Goal: Task Accomplishment & Management: Manage account settings

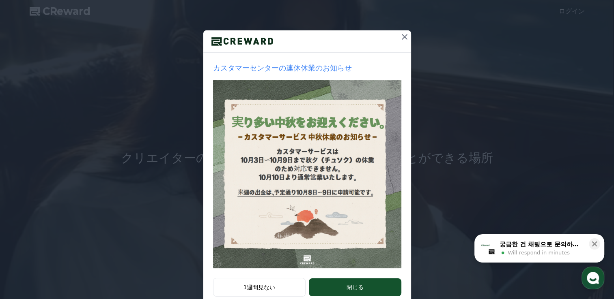
scroll to position [81, 0]
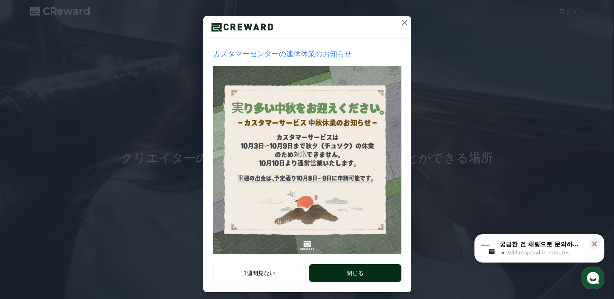
click at [336, 269] on button "閉じる" at bounding box center [355, 273] width 92 height 18
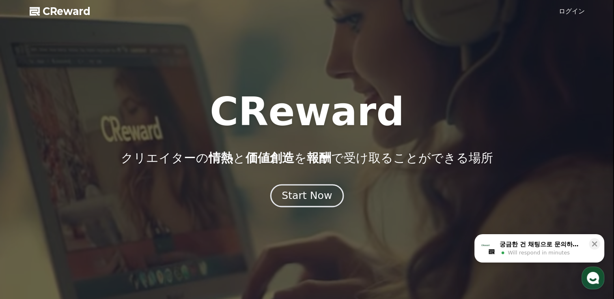
click at [310, 196] on div "Start Now" at bounding box center [306, 196] width 50 height 14
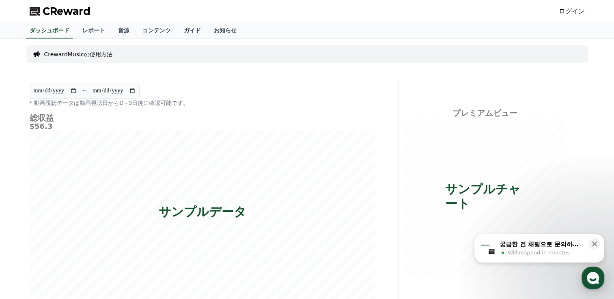
click at [572, 10] on link "ログイン" at bounding box center [572, 11] width 26 height 10
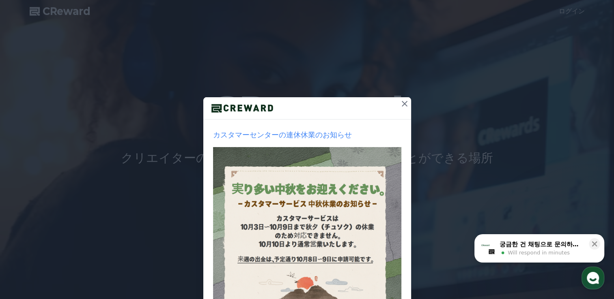
click at [402, 105] on icon at bounding box center [405, 104] width 6 height 6
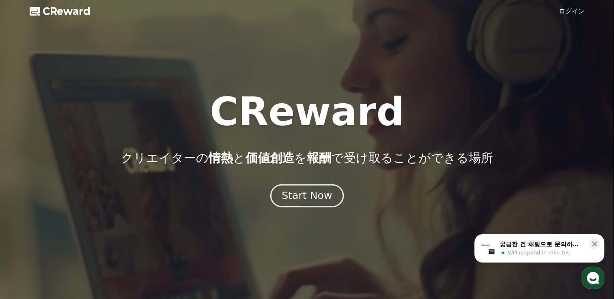
click at [316, 199] on div "Start Now" at bounding box center [306, 196] width 50 height 14
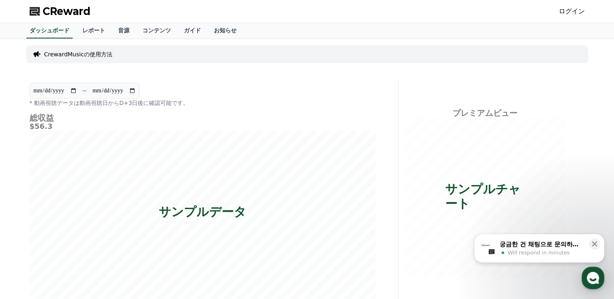
click at [574, 11] on link "ログイン" at bounding box center [572, 11] width 26 height 10
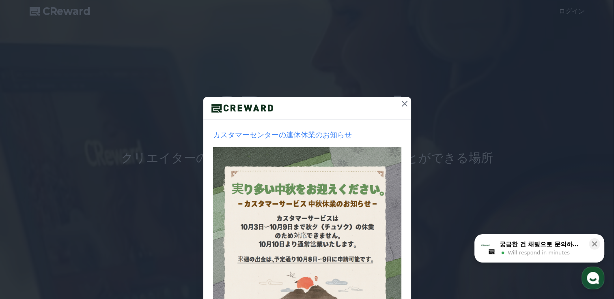
click at [404, 102] on icon at bounding box center [405, 104] width 10 height 10
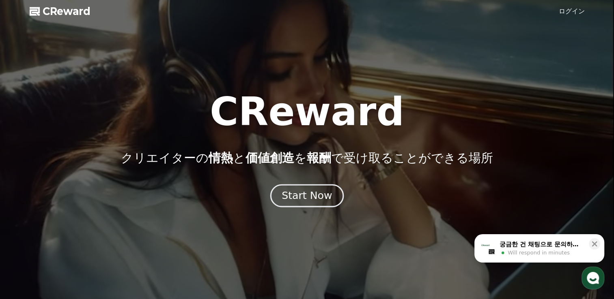
click at [318, 192] on div "Start Now" at bounding box center [306, 196] width 50 height 14
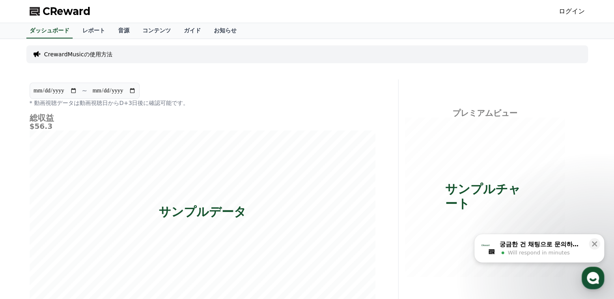
click at [574, 12] on link "ログイン" at bounding box center [572, 11] width 26 height 10
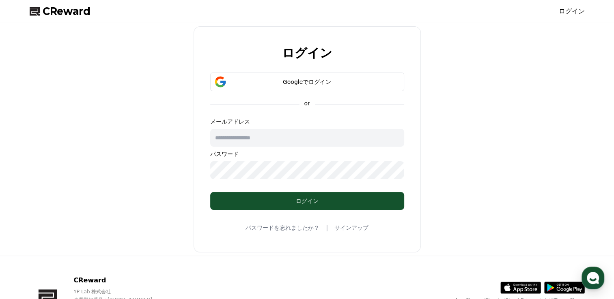
click at [278, 135] on input "text" at bounding box center [307, 138] width 194 height 18
type input "**********"
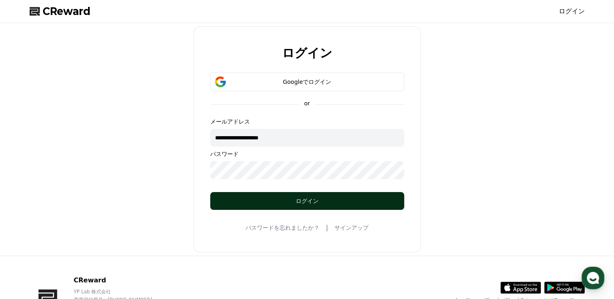
click at [274, 204] on div "ログイン" at bounding box center [306, 201] width 161 height 8
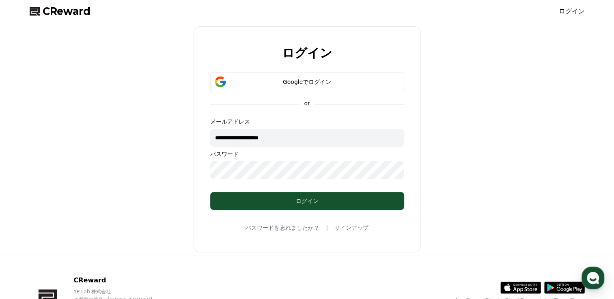
click at [71, 8] on span "CReward" at bounding box center [67, 11] width 48 height 13
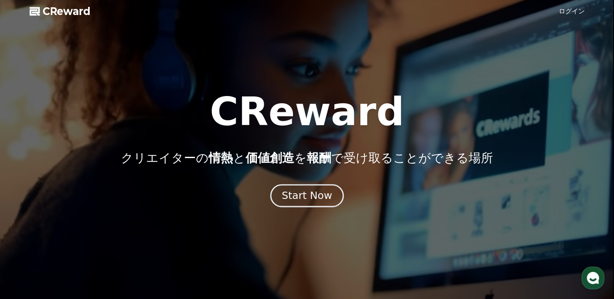
click at [321, 197] on div "Start Now" at bounding box center [306, 196] width 50 height 14
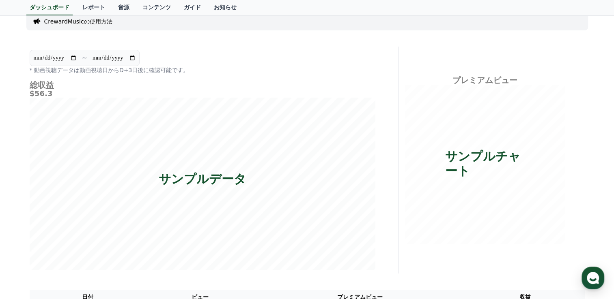
scroll to position [32, 0]
